Goal: Task Accomplishment & Management: Manage account settings

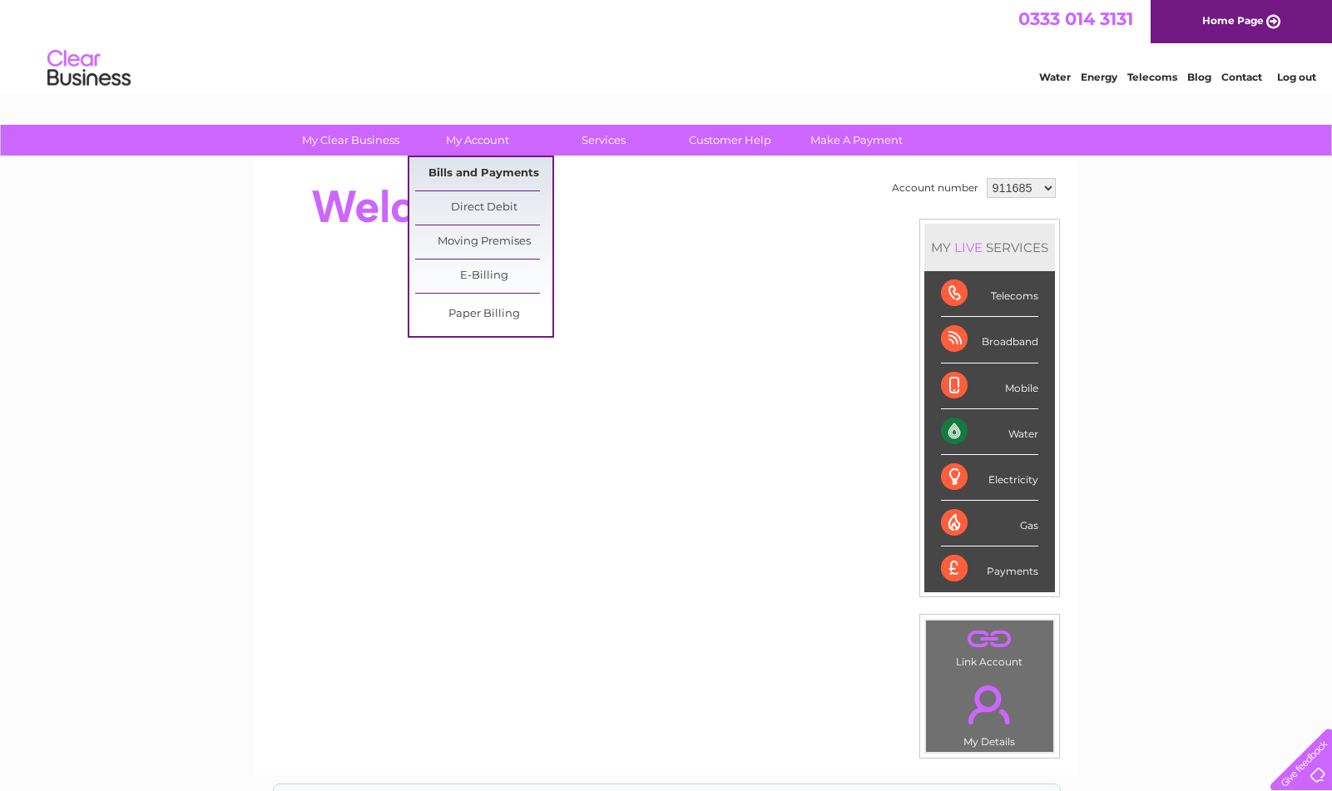
click at [472, 172] on link "Bills and Payments" at bounding box center [483, 173] width 137 height 33
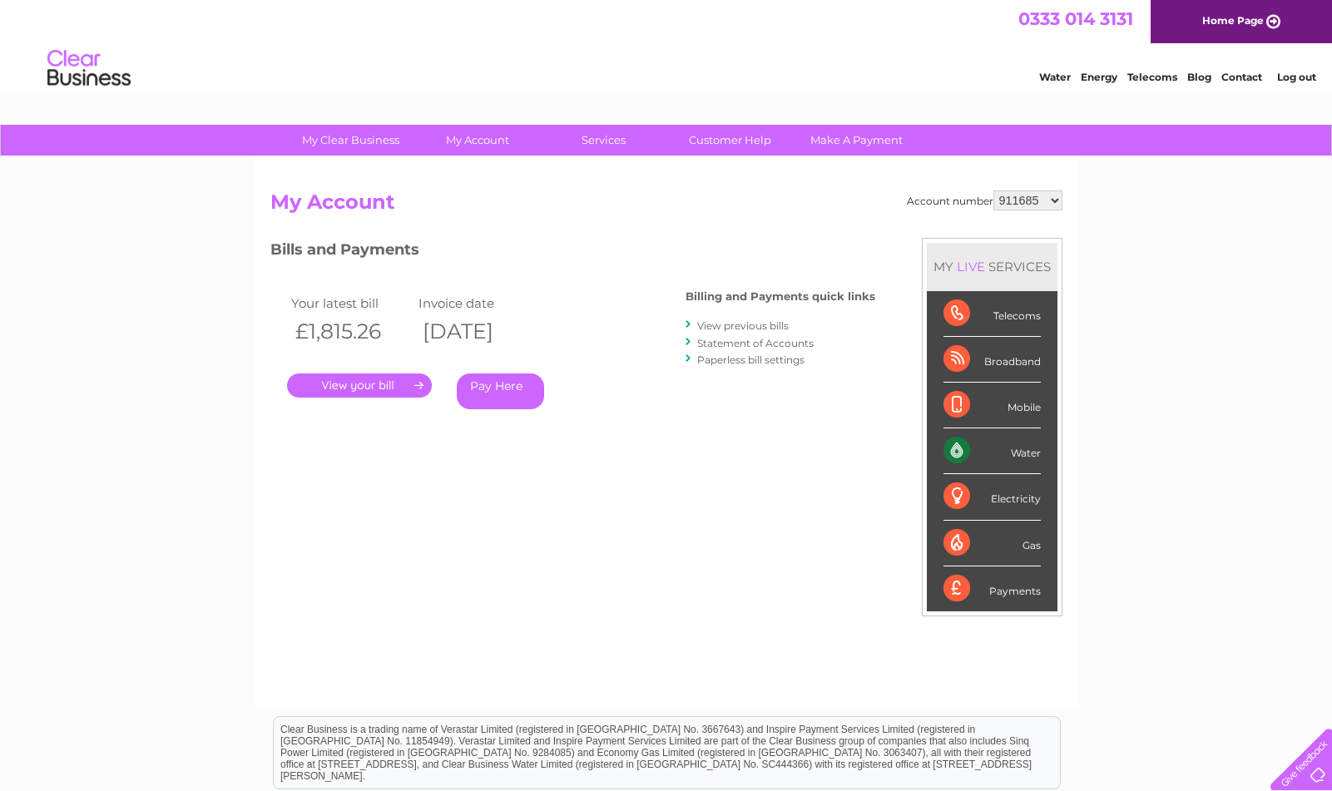
click at [751, 326] on link "View previous bills" at bounding box center [742, 325] width 91 height 12
